Goal: Task Accomplishment & Management: Use online tool/utility

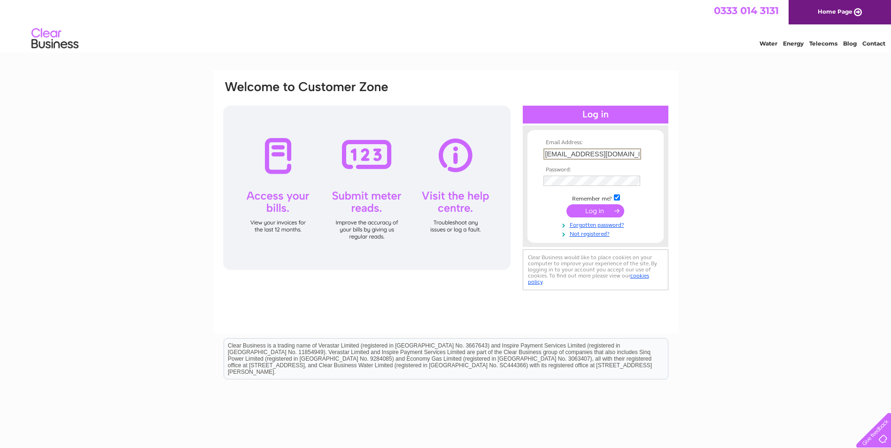
click at [576, 149] on input "[EMAIL_ADDRESS][DOMAIN_NAME]" at bounding box center [593, 153] width 98 height 11
click at [572, 153] on input "[EMAIL_ADDRESS][DOMAIN_NAME]" at bounding box center [593, 153] width 98 height 11
type input "info@billambergstudio.com"
click at [837, 125] on div "Email Address: info@billambergstudio.com Password: Forgotten password?" at bounding box center [445, 282] width 891 height 424
click at [641, 152] on td "info@billambergstudio.com" at bounding box center [595, 153] width 109 height 15
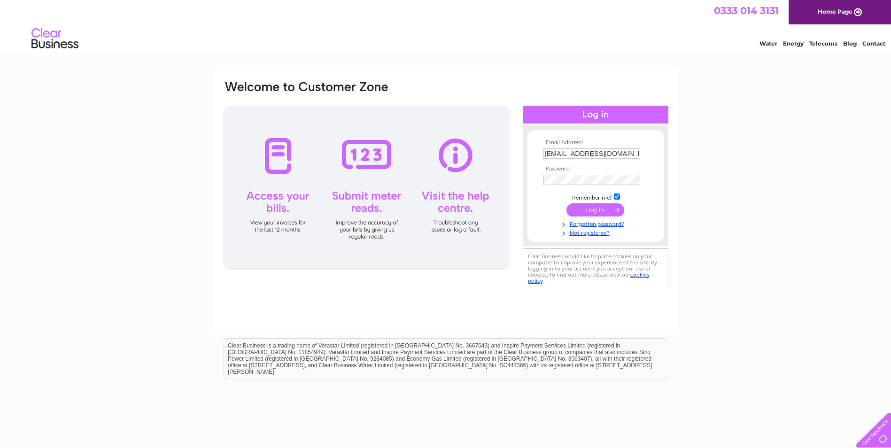
click at [625, 156] on input "info@billambergstudio.com" at bounding box center [592, 153] width 97 height 10
click at [753, 142] on div "Email Address: info@billambergstudio.com Password: Forgotten password?" at bounding box center [445, 282] width 891 height 424
click at [596, 209] on input "submit" at bounding box center [596, 209] width 58 height 13
click at [623, 151] on input "[EMAIL_ADDRESS][DOMAIN_NAME]" at bounding box center [592, 153] width 97 height 10
click at [632, 156] on input "[EMAIL_ADDRESS][DOMAIN_NAME]" at bounding box center [593, 153] width 98 height 11
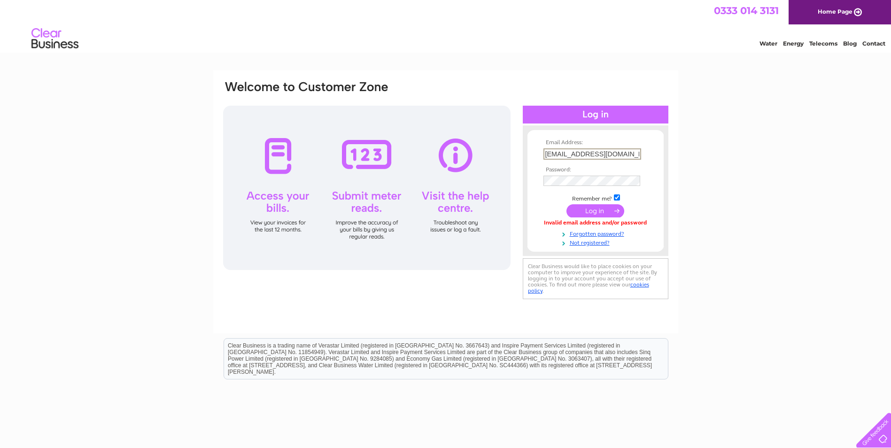
type input "[EMAIL_ADDRESS][DOMAIN_NAME]"
click at [599, 207] on input "submit" at bounding box center [596, 209] width 58 height 13
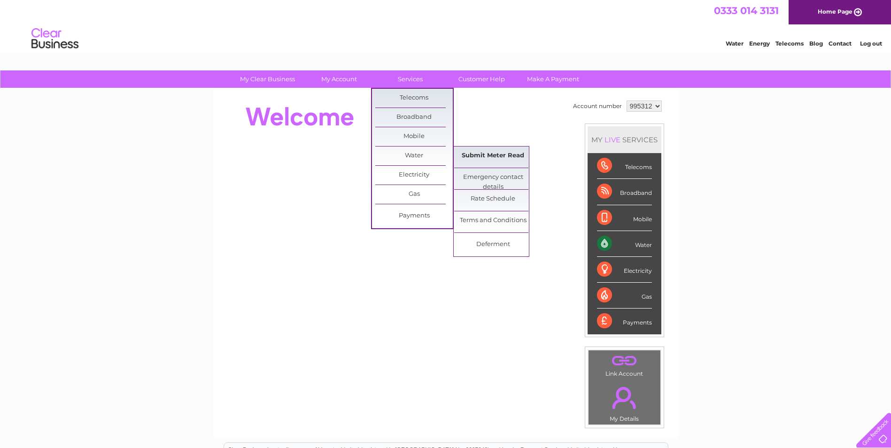
click at [493, 161] on link "Submit Meter Read" at bounding box center [493, 156] width 78 height 19
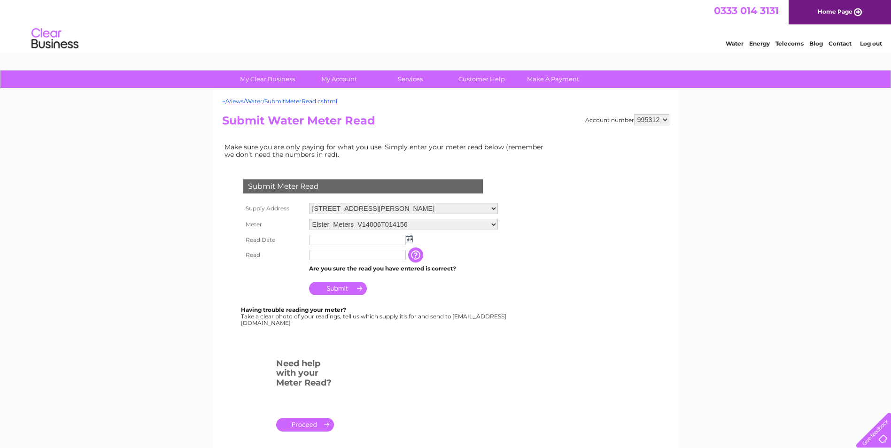
click at [334, 237] on input "text" at bounding box center [357, 240] width 97 height 10
click at [408, 239] on img at bounding box center [409, 239] width 7 height 8
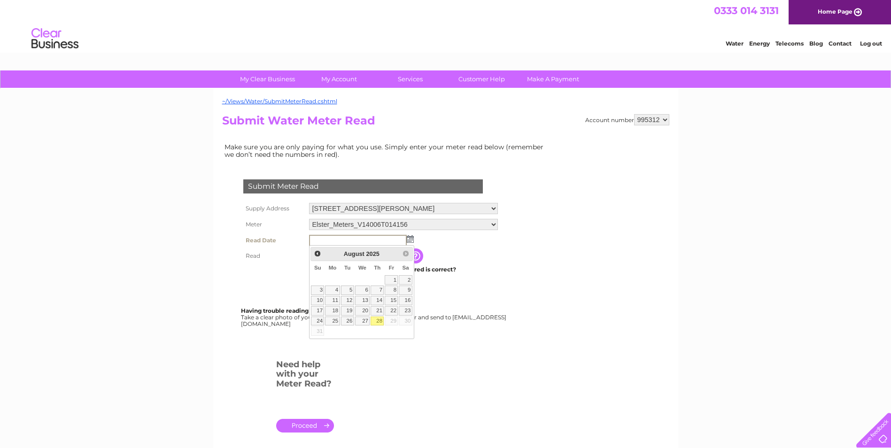
click at [376, 321] on link "28" at bounding box center [377, 321] width 13 height 9
type input "2025/08/28"
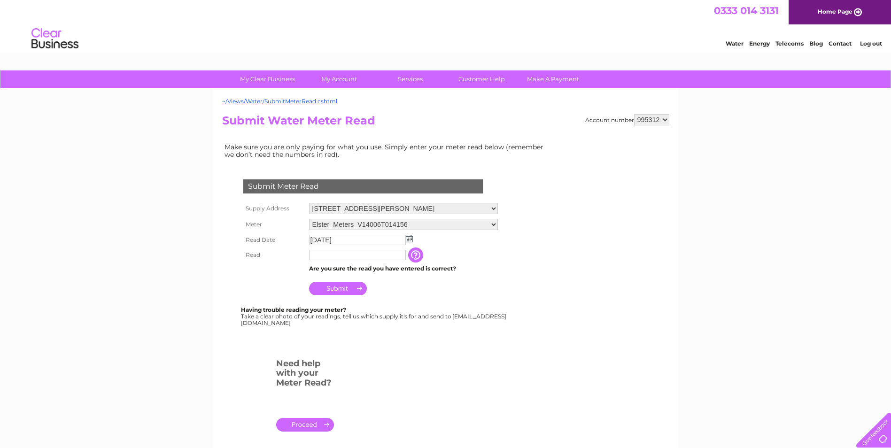
click at [342, 253] on input "text" at bounding box center [357, 255] width 97 height 10
type input "04045"
click at [334, 288] on input "Submit" at bounding box center [338, 289] width 58 height 13
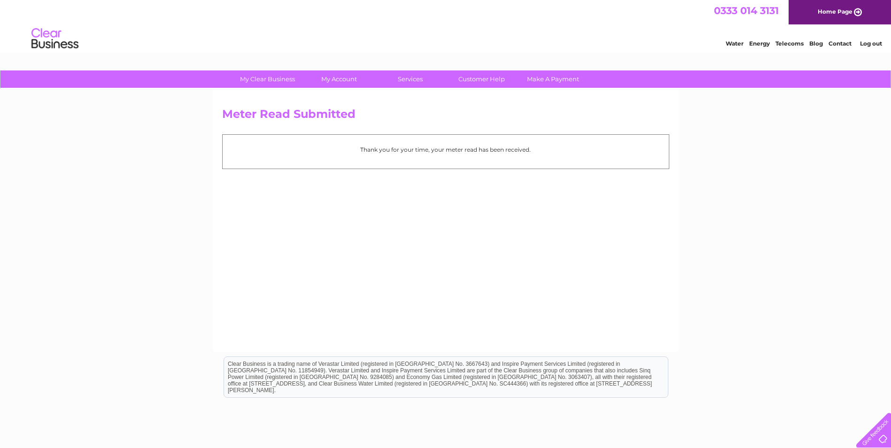
click at [588, 203] on div "Meter Read Submitted Thank you for your time, your meter read has been received." at bounding box center [445, 220] width 465 height 263
click at [777, 157] on div "My Clear Business Login Details My Details My Preferences Link Account My Accou…" at bounding box center [445, 291] width 891 height 442
click at [529, 233] on div "Meter Read Submitted Thank you for your time, your meter read has been received." at bounding box center [445, 220] width 465 height 263
